Goal: Information Seeking & Learning: Learn about a topic

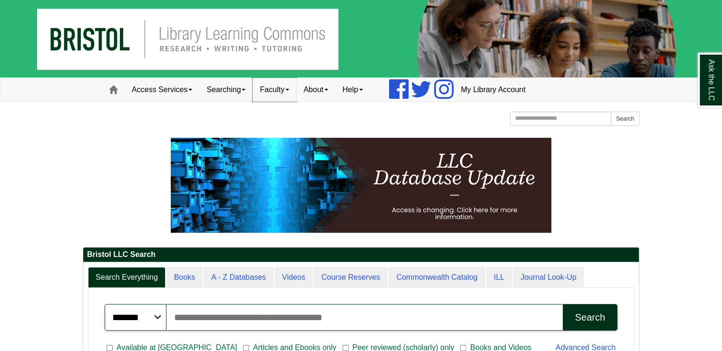
click at [290, 95] on link "Faculty" at bounding box center [274, 90] width 44 height 24
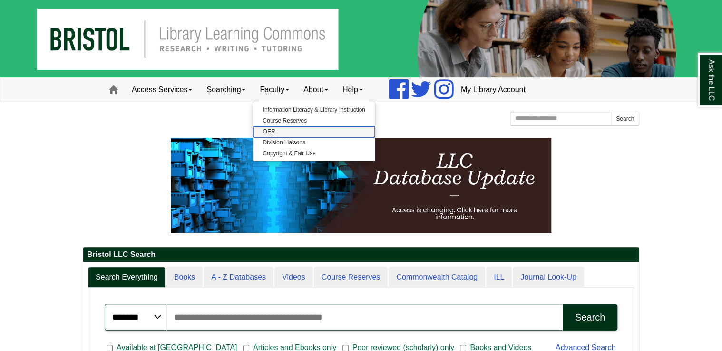
click at [274, 134] on link "OER" at bounding box center [313, 131] width 121 height 11
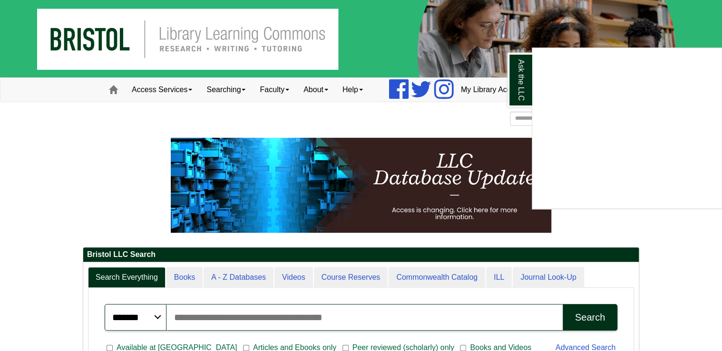
click at [464, 121] on div "Ask the LLC" at bounding box center [361, 175] width 722 height 351
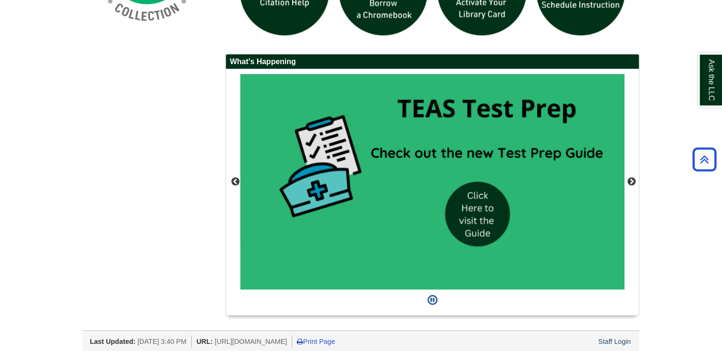
scroll to position [841, 0]
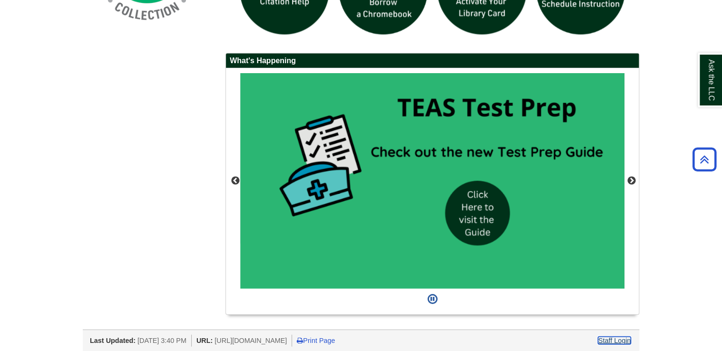
click at [614, 338] on link "Staff Login" at bounding box center [614, 341] width 33 height 8
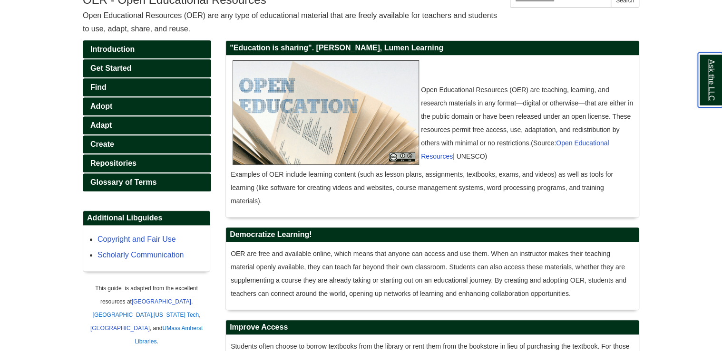
scroll to position [152, 0]
